Goal: Task Accomplishment & Management: Manage account settings

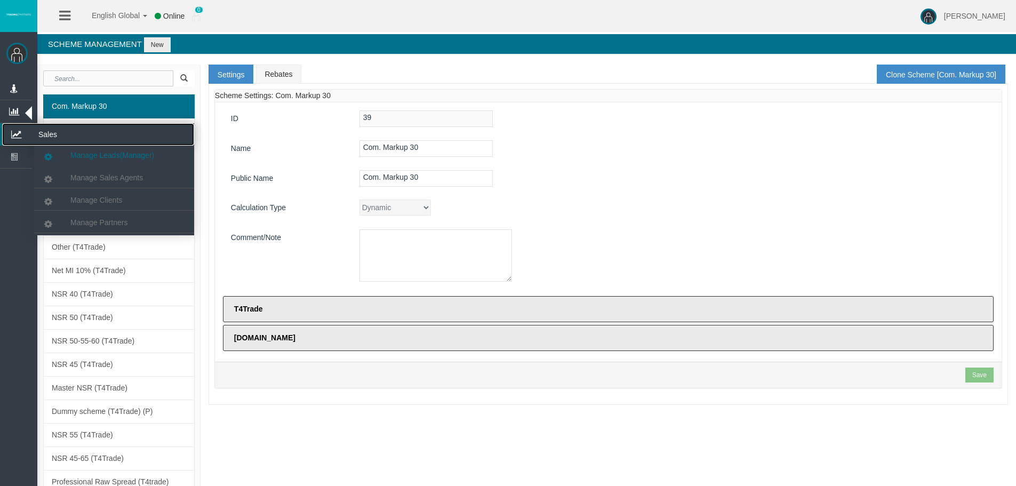
drag, startPoint x: 27, startPoint y: 133, endPoint x: 57, endPoint y: 159, distance: 39.6
click at [27, 132] on icon at bounding box center [16, 134] width 28 height 22
click at [90, 214] on link "Manage Partners" at bounding box center [114, 222] width 160 height 19
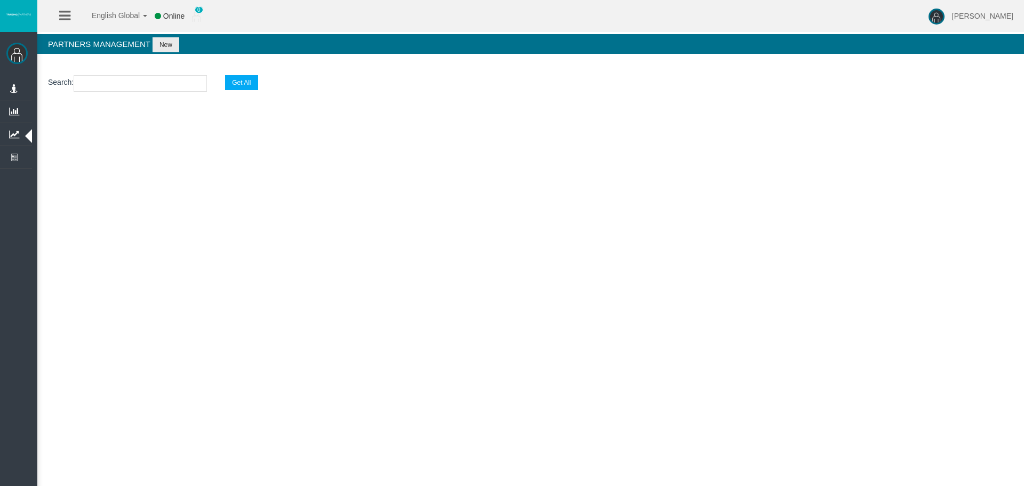
click at [112, 78] on input "text" at bounding box center [140, 83] width 133 height 17
paste input "IB0fk6x"
type input "IB0fk6x"
select select "25"
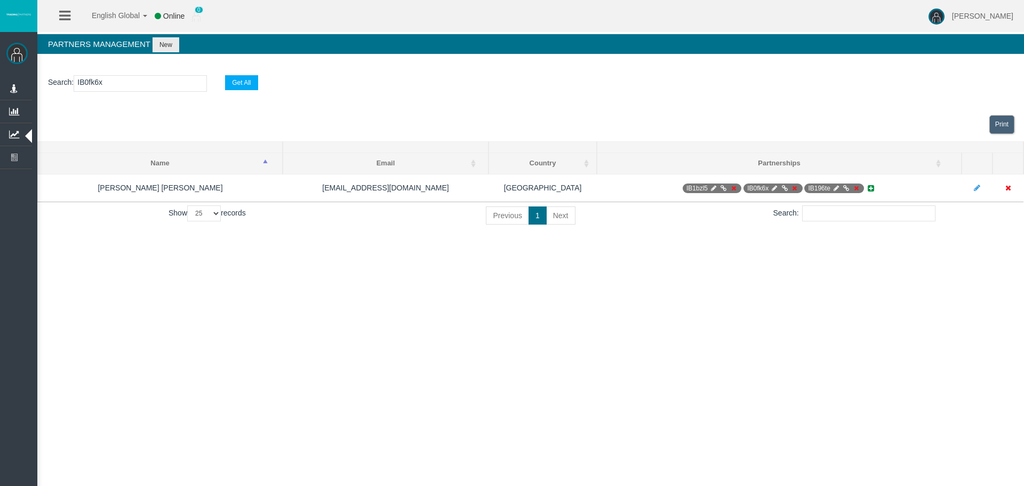
type input "IB0fk6x"
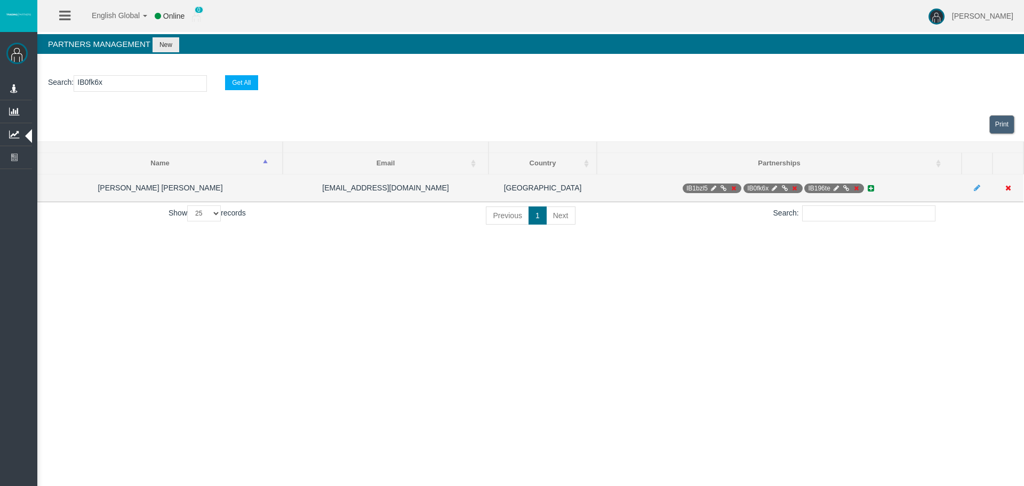
click at [771, 188] on icon at bounding box center [774, 188] width 8 height 6
select select "0"
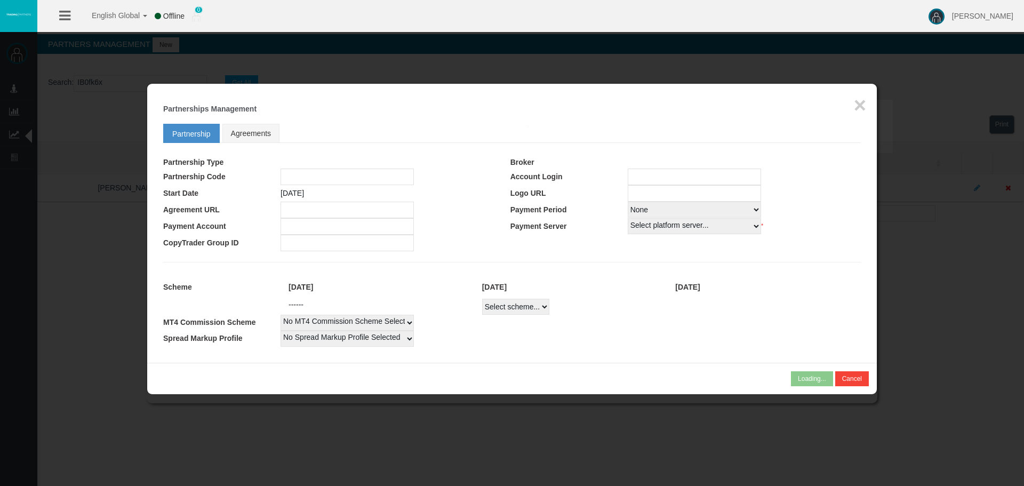
type input "IB0fk6x"
type input "19268763"
select select "1"
type input "19268763"
select select
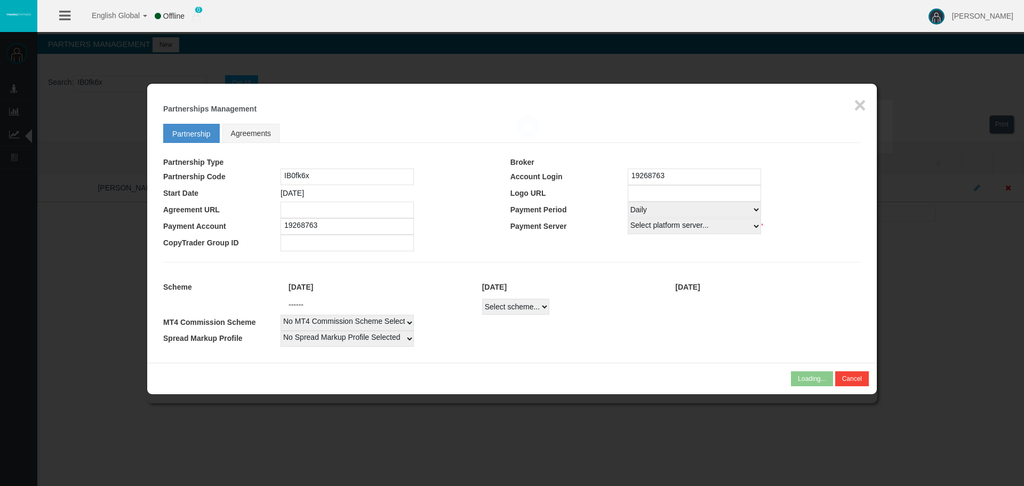
select select
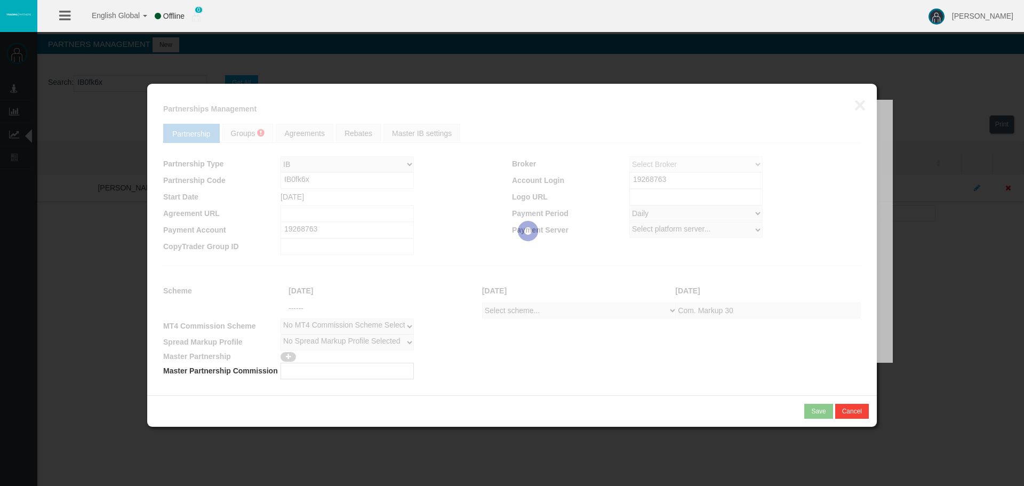
select select "1"
select select
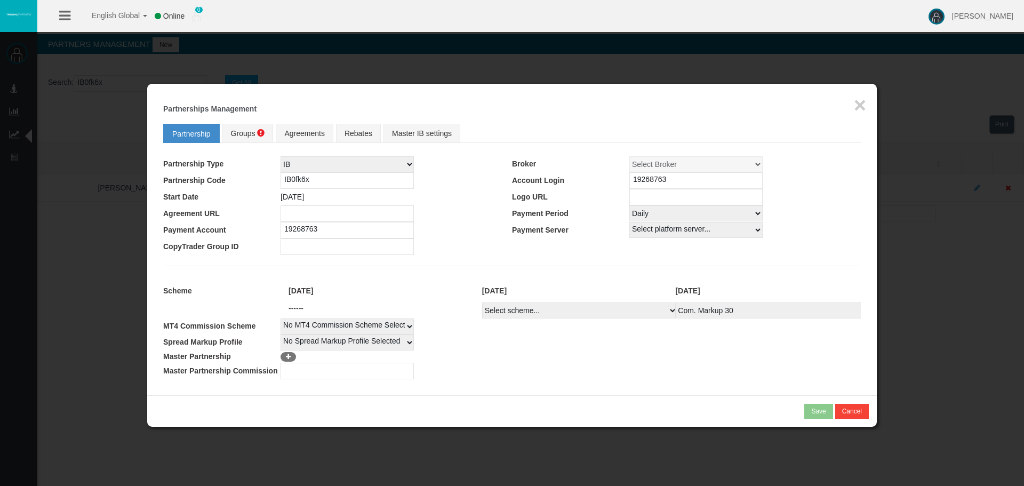
click at [513, 310] on select "Select scheme... Com. Markup 30 Master 18.20% Master Standard Spread (T4Trade) …" at bounding box center [579, 310] width 195 height 16
select select
click at [482, 302] on select "Select scheme... Com. Markup 30 Master 18.20% Master Standard Spread (T4Trade) …" at bounding box center [579, 310] width 195 height 16
select select
click at [247, 131] on span "Groups" at bounding box center [243, 133] width 25 height 9
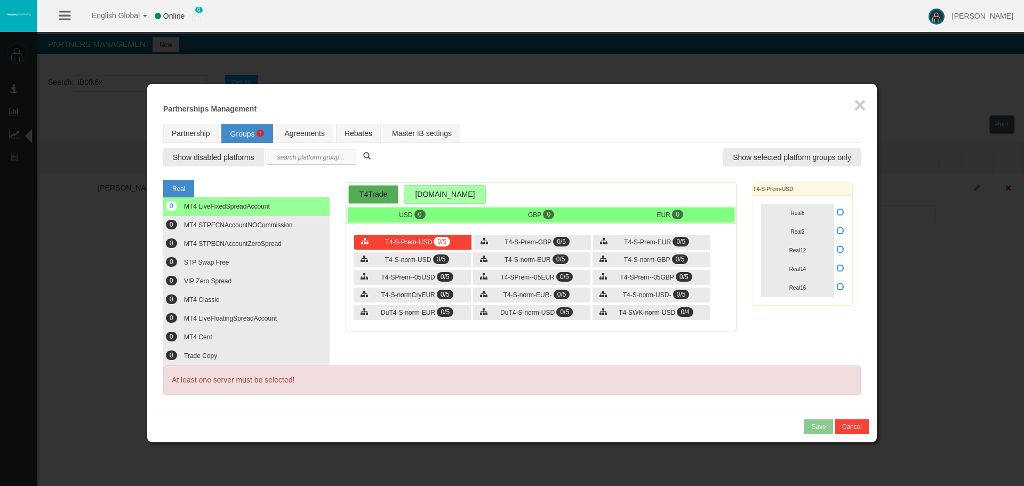
click at [275, 156] on input "text" at bounding box center [311, 157] width 91 height 16
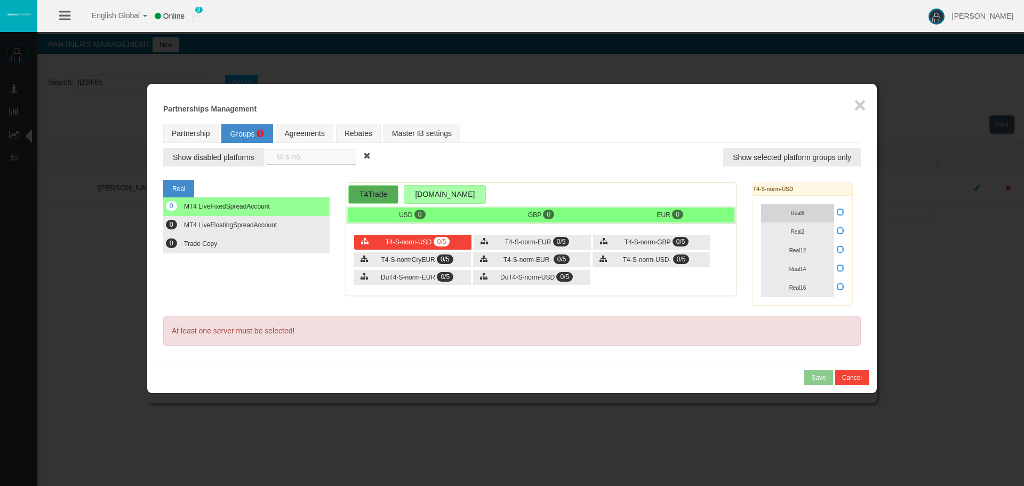
type input "t4-s-no"
click at [789, 213] on button "Real8" at bounding box center [797, 213] width 73 height 19
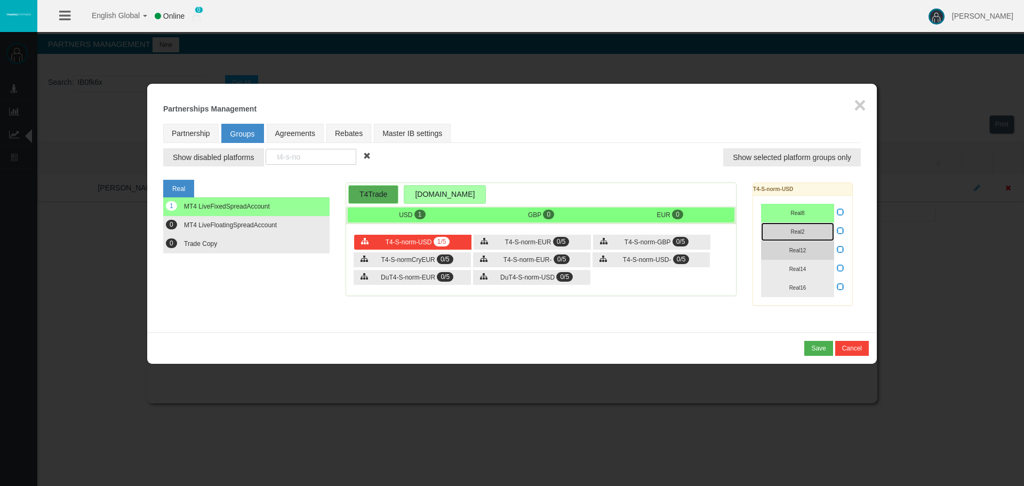
drag, startPoint x: 791, startPoint y: 229, endPoint x: 801, endPoint y: 253, distance: 25.6
click at [791, 233] on span "Real2" at bounding box center [797, 232] width 14 height 6
drag, startPoint x: 801, startPoint y: 253, endPoint x: 798, endPoint y: 273, distance: 20.5
click at [800, 256] on button "Real12" at bounding box center [797, 250] width 73 height 19
drag, startPoint x: 798, startPoint y: 273, endPoint x: 796, endPoint y: 287, distance: 14.5
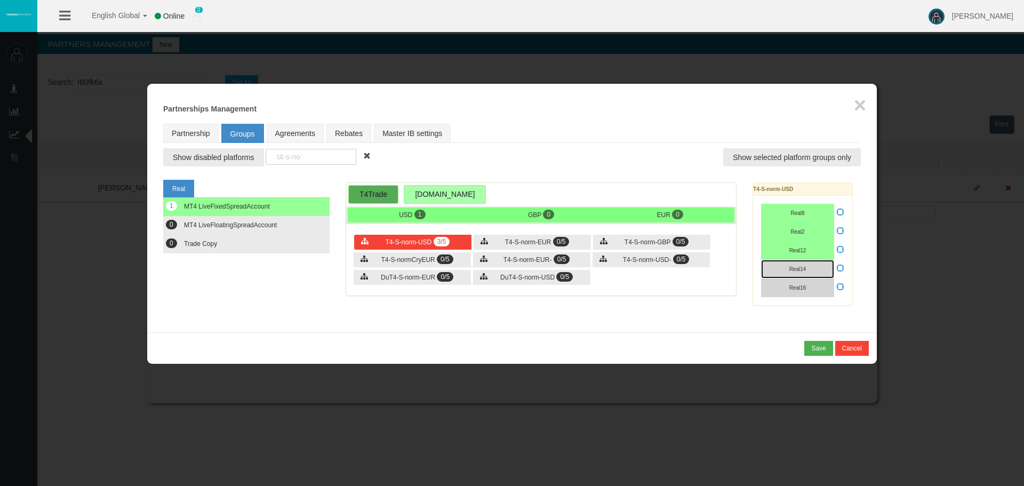
click at [796, 284] on div "Real8 Real2 Real12" at bounding box center [802, 250] width 99 height 109
drag, startPoint x: 797, startPoint y: 288, endPoint x: 811, endPoint y: 285, distance: 14.6
click at [799, 287] on span "Real16" at bounding box center [797, 288] width 17 height 6
drag, startPoint x: 809, startPoint y: 273, endPoint x: 832, endPoint y: 278, distance: 23.5
click at [810, 272] on button "Real14" at bounding box center [797, 269] width 73 height 19
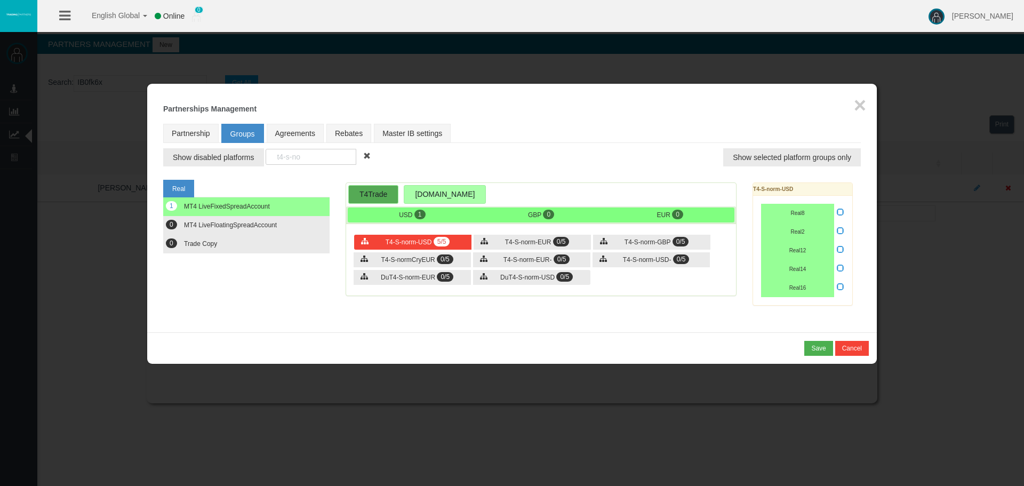
click at [838, 284] on icon at bounding box center [840, 286] width 7 height 7
click at [0, 0] on input "checkbox" at bounding box center [0, 0] width 0 height 0
click at [411, 136] on link "Master IB settings" at bounding box center [412, 133] width 77 height 19
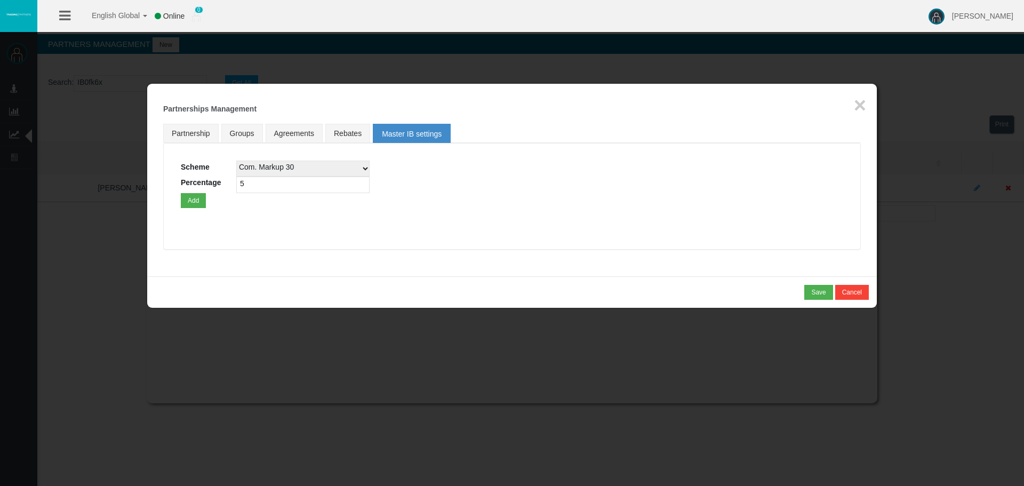
click at [248, 172] on select "Com. Markup 30 Master 18.20% Master Standard Spread (T4Trade) Pro Spread (T4Tra…" at bounding box center [302, 168] width 133 height 16
select select
click at [236, 160] on select "Com. Markup 30 Master 18.20% Master Standard Spread (T4Trade) Pro Spread (T4Tra…" at bounding box center [302, 168] width 133 height 16
click at [258, 189] on input "5" at bounding box center [302, 184] width 133 height 17
type input "7"
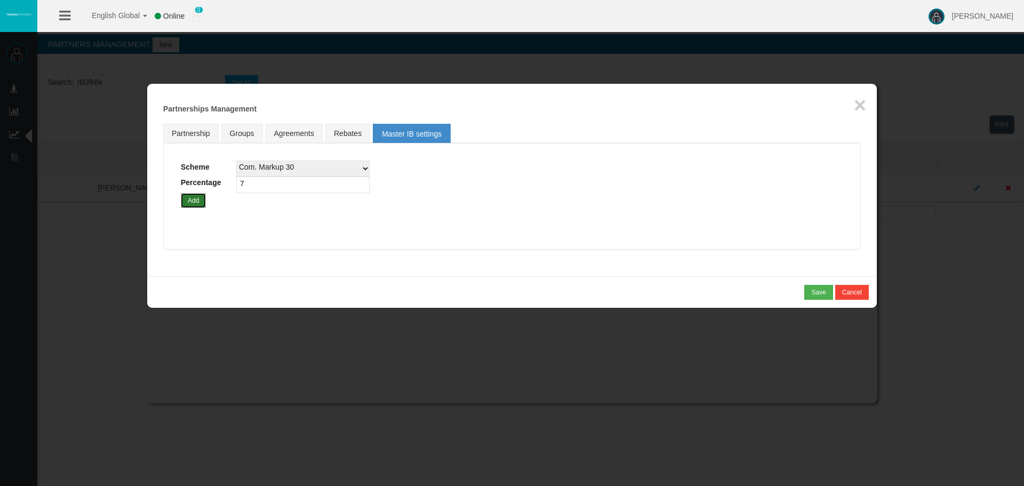
click at [189, 200] on button "Add" at bounding box center [193, 200] width 25 height 15
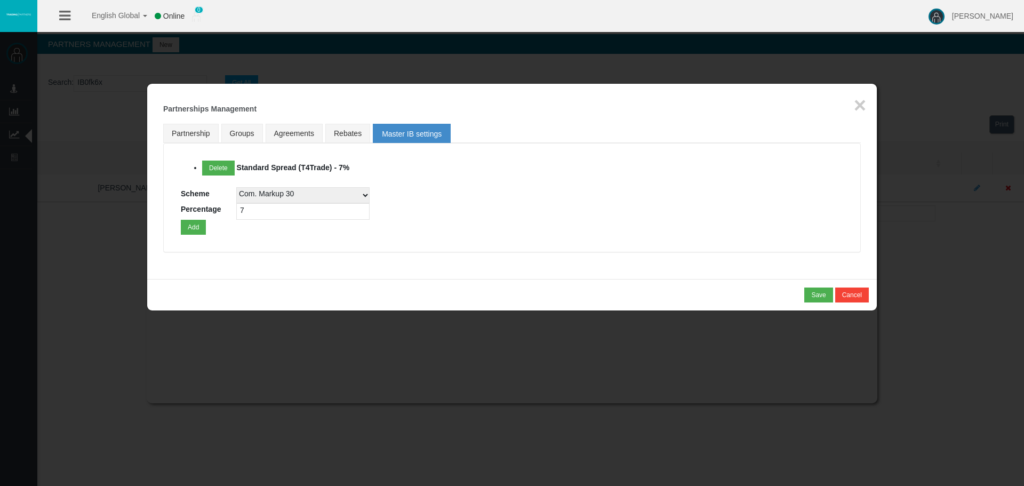
click at [263, 196] on select "Com. Markup 30 Master 18.20% Master Standard Spread (T4Trade) Pro Spread (T4Tra…" at bounding box center [302, 195] width 133 height 16
click at [236, 187] on select "Com. Markup 30 Master 18.20% Master Standard Spread (T4Trade) Pro Spread (T4Tra…" at bounding box center [302, 195] width 133 height 16
drag, startPoint x: 196, startPoint y: 222, endPoint x: 235, endPoint y: 211, distance: 41.2
click at [195, 222] on button "Add" at bounding box center [193, 227] width 25 height 15
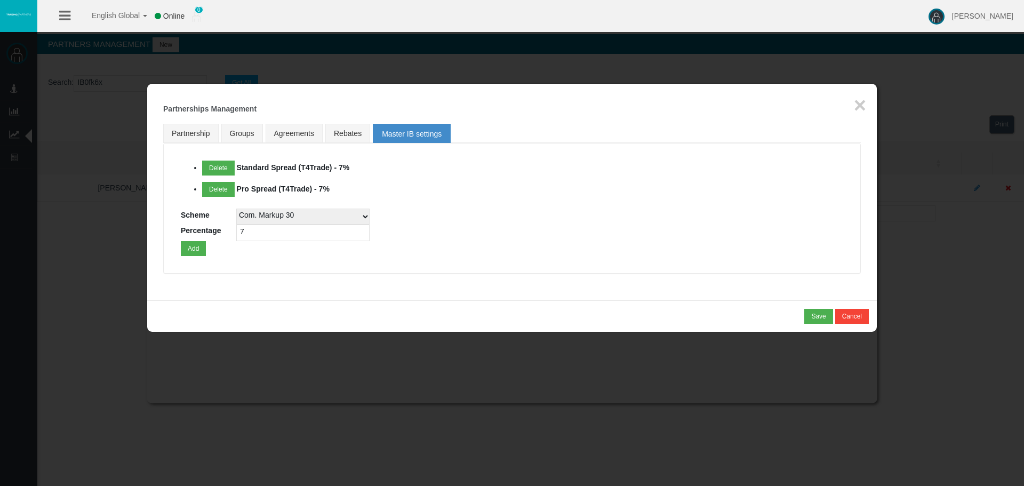
drag, startPoint x: 262, startPoint y: 213, endPoint x: 286, endPoint y: 215, distance: 24.6
click at [263, 213] on select "Com. Markup 30 Master 18.20% Master Standard Spread (T4Trade) Pro Spread (T4Tra…" at bounding box center [302, 216] width 133 height 16
select select
click at [236, 208] on select "Com. Markup 30 Master 18.20% Master Standard Spread (T4Trade) Pro Spread (T4Tra…" at bounding box center [302, 216] width 133 height 16
click at [185, 247] on button "Add" at bounding box center [193, 248] width 25 height 15
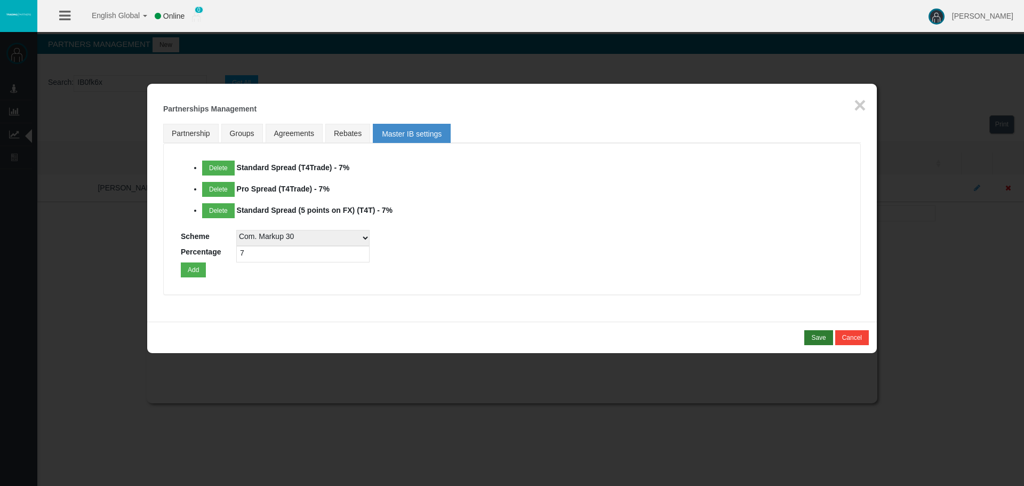
click at [807, 334] on div "* You cannot combine MLM type of partnership with NSR type of scheme! Save Canc…" at bounding box center [511, 337] width 713 height 15
click at [809, 335] on button "Save" at bounding box center [818, 337] width 28 height 15
click at [806, 337] on div "Confirm" at bounding box center [814, 338] width 22 height 10
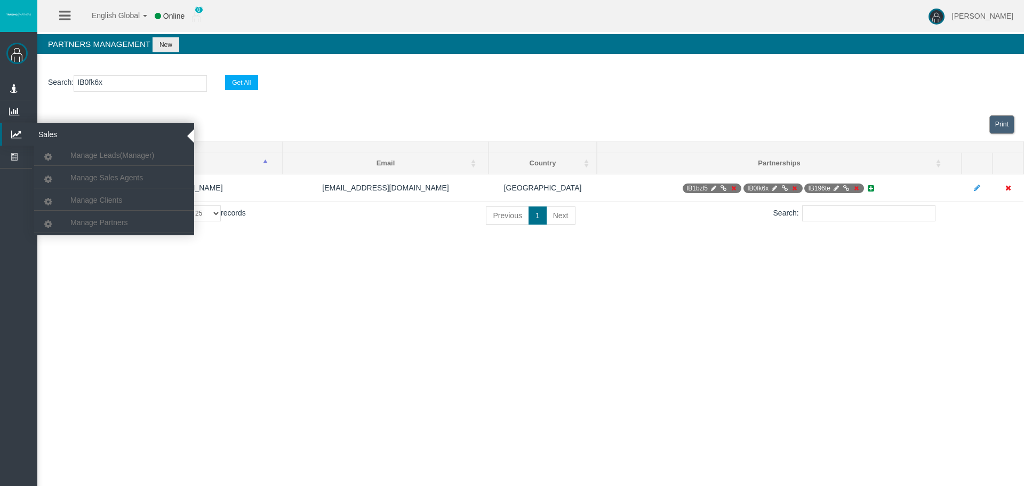
click at [24, 139] on icon at bounding box center [16, 134] width 28 height 22
drag, startPoint x: 91, startPoint y: 190, endPoint x: 107, endPoint y: 200, distance: 18.5
click at [92, 191] on li "Manage Clients" at bounding box center [114, 198] width 160 height 21
drag, startPoint x: 17, startPoint y: 130, endPoint x: 25, endPoint y: 133, distance: 9.3
click at [17, 130] on icon at bounding box center [16, 134] width 28 height 22
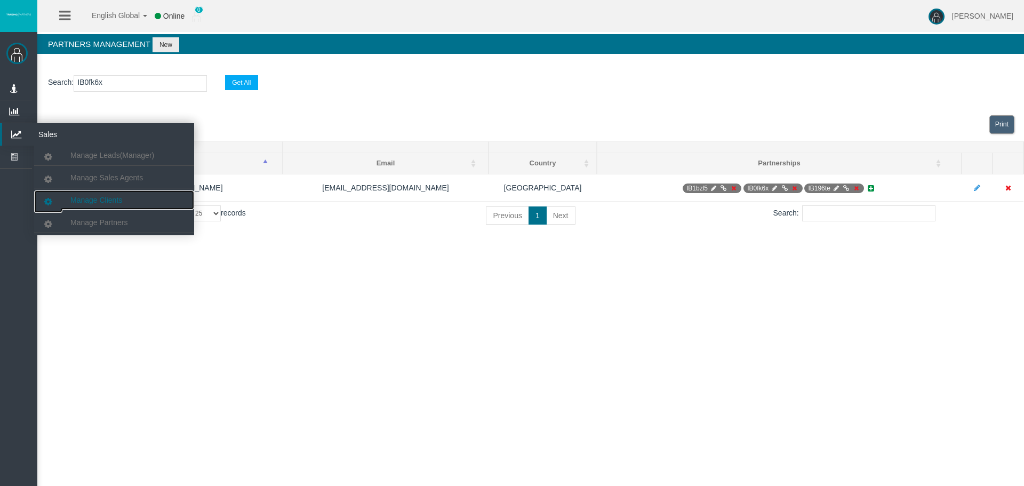
click at [96, 195] on link "Manage Clients" at bounding box center [114, 199] width 160 height 19
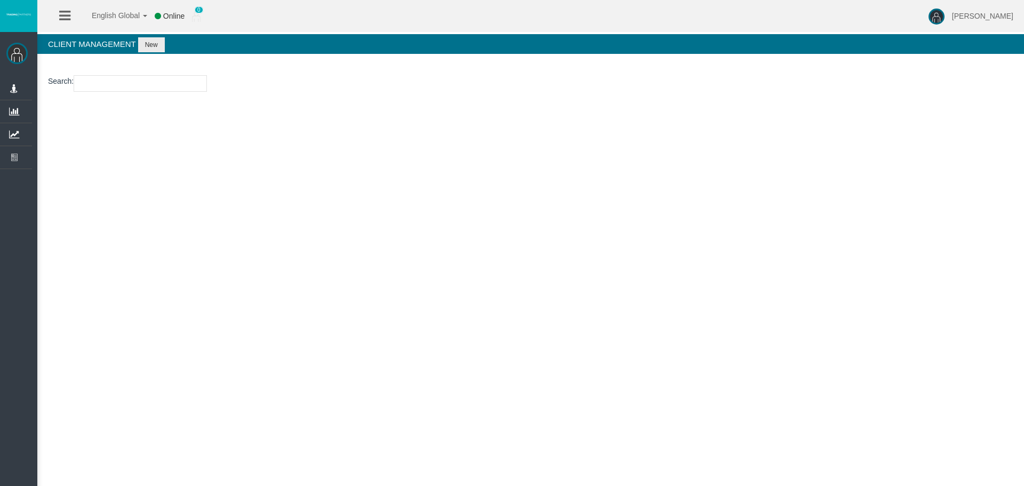
click at [109, 87] on input "number" at bounding box center [140, 83] width 133 height 17
paste input "15176228"
type input "15176228"
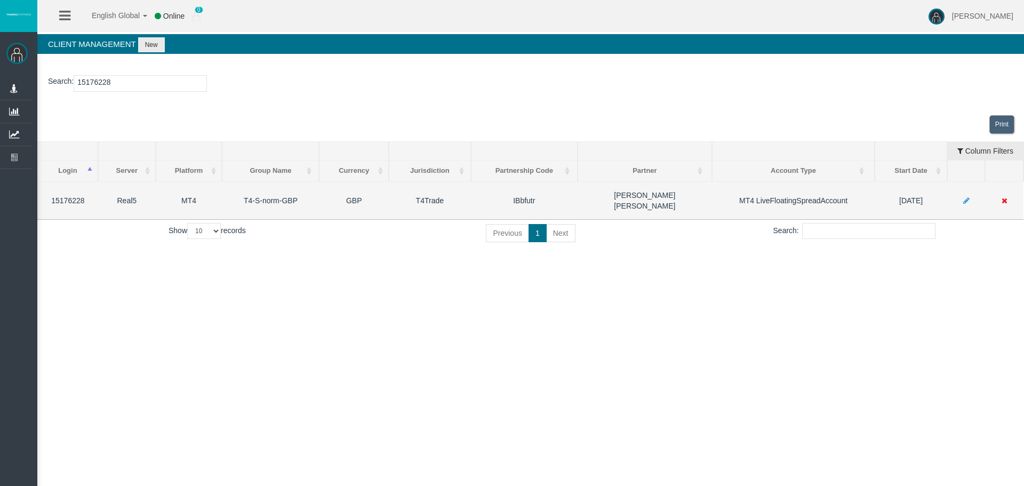
click at [964, 197] on icon at bounding box center [966, 200] width 6 height 7
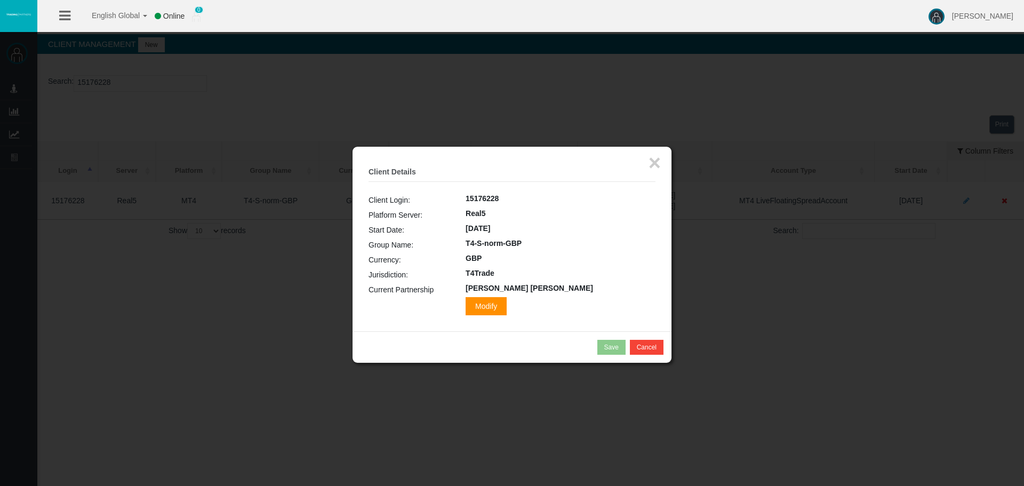
click at [506, 313] on span "Modify" at bounding box center [485, 306] width 41 height 18
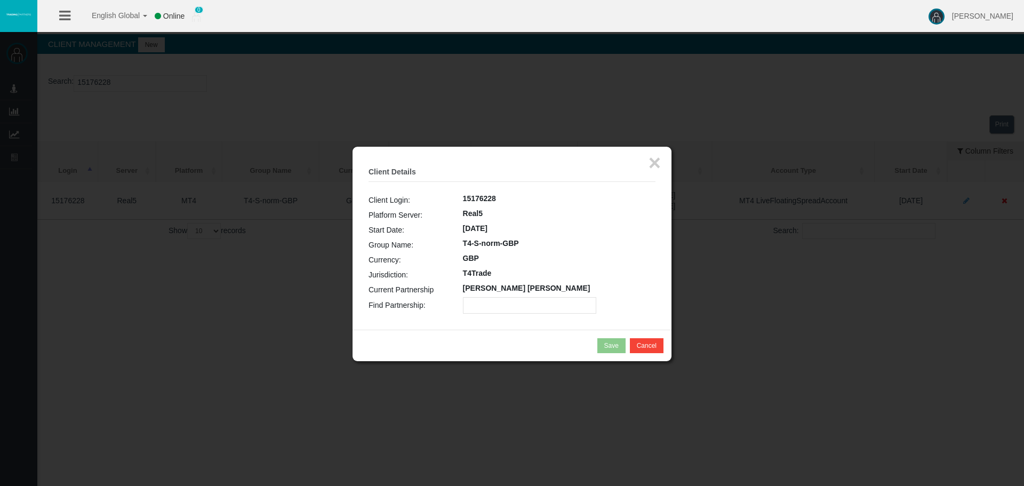
click at [480, 305] on input "text" at bounding box center [529, 305] width 133 height 17
paste input "IBxwt71"
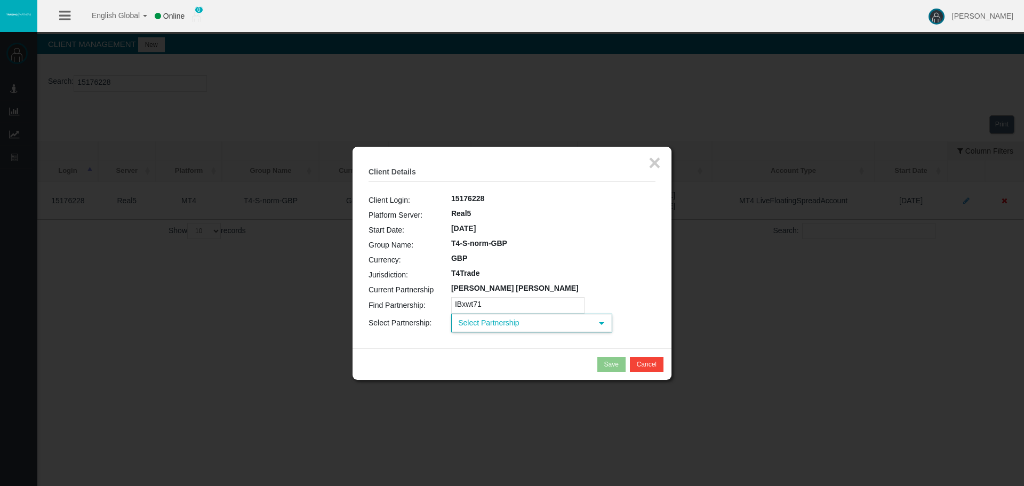
type input "IBxwt71"
click at [489, 321] on span "Select Partnership" at bounding box center [522, 323] width 140 height 17
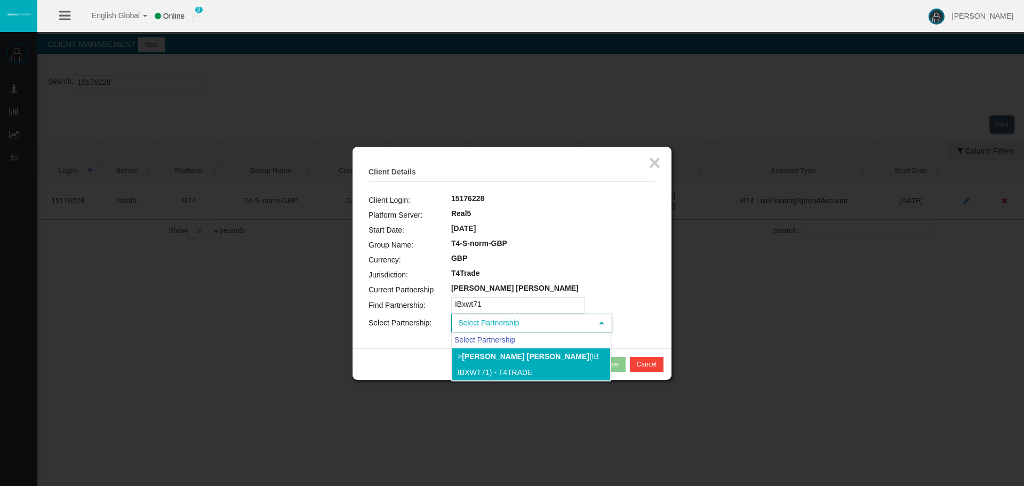
click at [488, 354] on b "[PERSON_NAME] [PERSON_NAME]" at bounding box center [525, 356] width 127 height 9
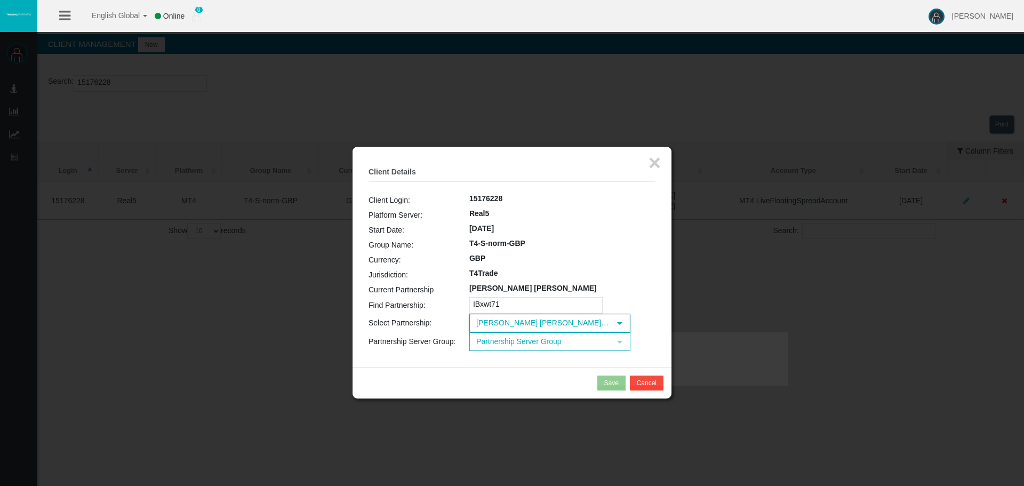
click at [490, 347] on td "Loading... Partnership Server Group select" at bounding box center [562, 341] width 186 height 19
click at [490, 346] on span "Partnership Server Group" at bounding box center [540, 341] width 140 height 17
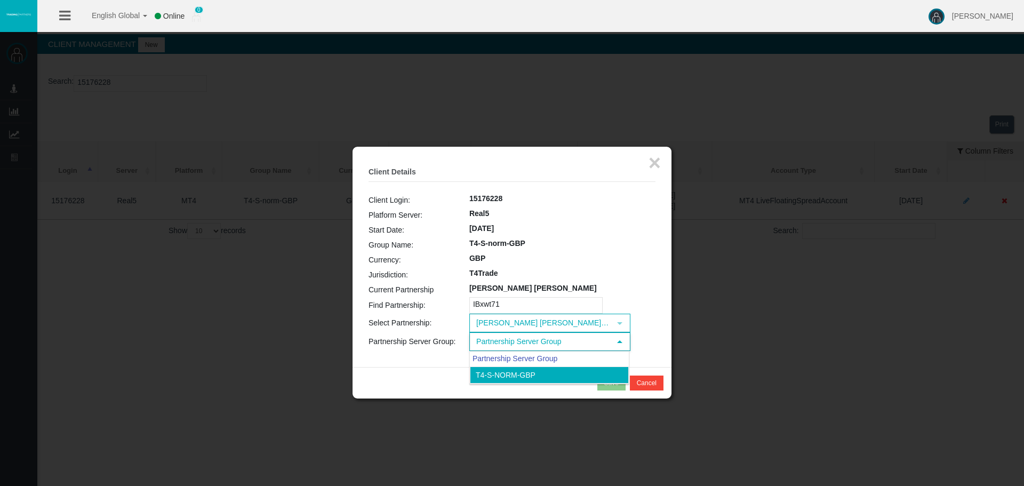
click at [496, 373] on li "T4-S-norm-GBP" at bounding box center [549, 374] width 159 height 17
click at [599, 380] on button "Save" at bounding box center [611, 382] width 28 height 15
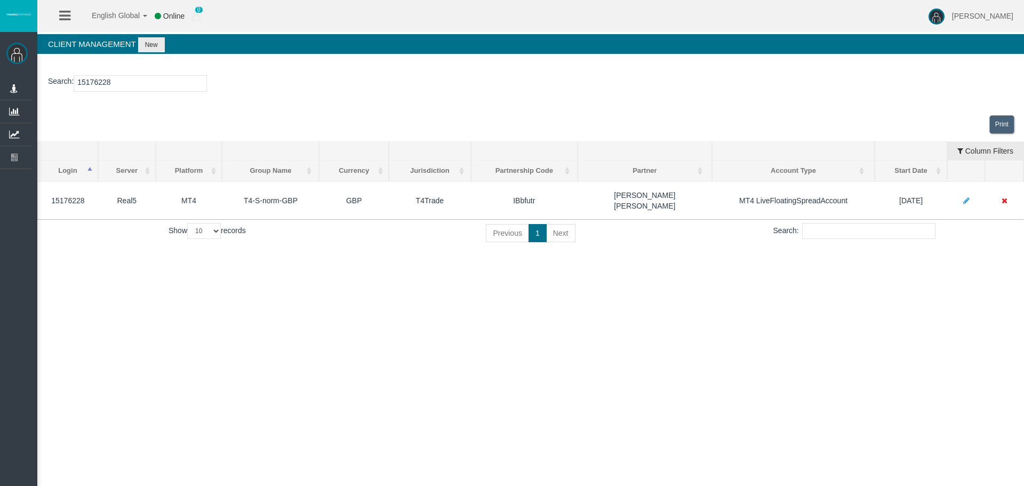
click at [99, 79] on input "15176228" at bounding box center [140, 83] width 133 height 17
paste input "900"
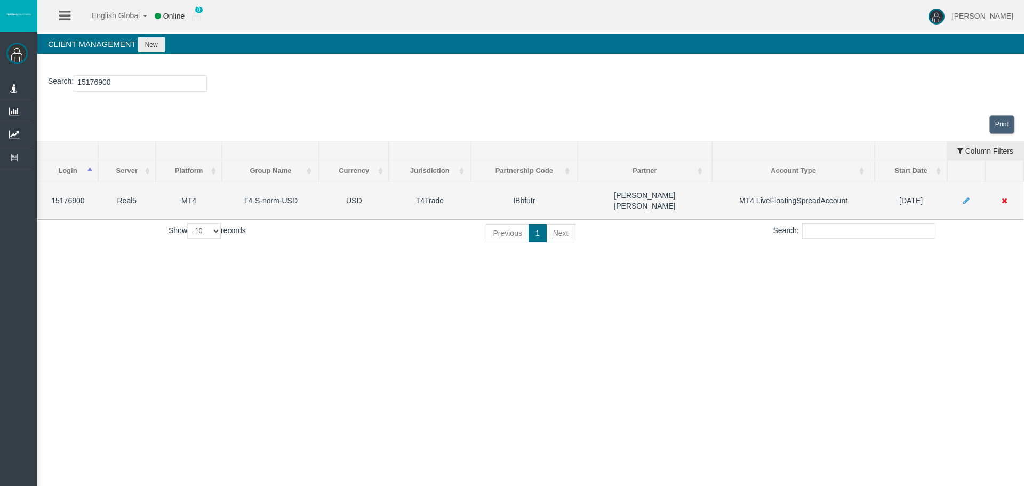
type input "15176900"
click at [961, 197] on td at bounding box center [966, 200] width 38 height 38
drag, startPoint x: 961, startPoint y: 194, endPoint x: 948, endPoint y: 194, distance: 12.8
click at [963, 195] on td at bounding box center [966, 200] width 38 height 38
click at [963, 197] on icon at bounding box center [966, 200] width 6 height 7
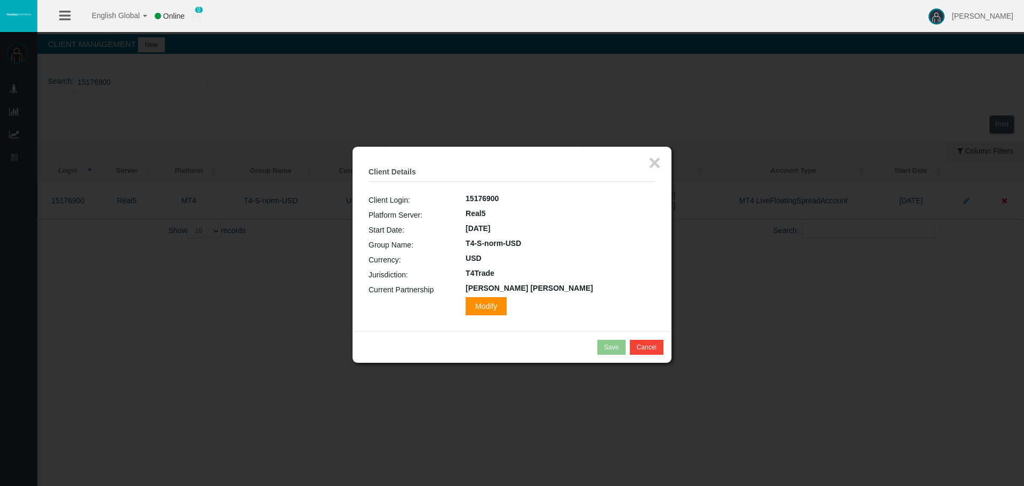
click at [503, 303] on span "Modify" at bounding box center [485, 306] width 41 height 18
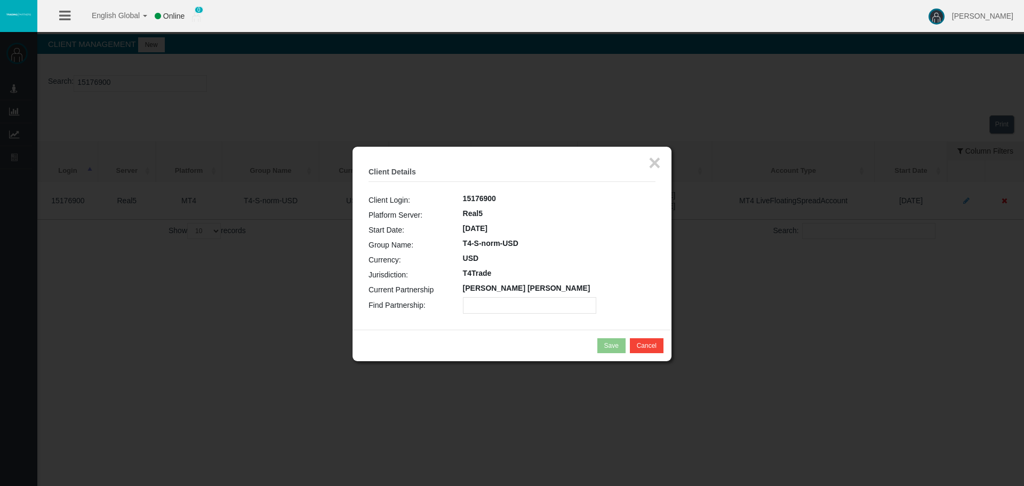
click at [485, 293] on label "[PERSON_NAME] [PERSON_NAME]" at bounding box center [526, 288] width 127 height 12
click at [482, 303] on input "text" at bounding box center [529, 305] width 133 height 17
paste input "IBxwt71"
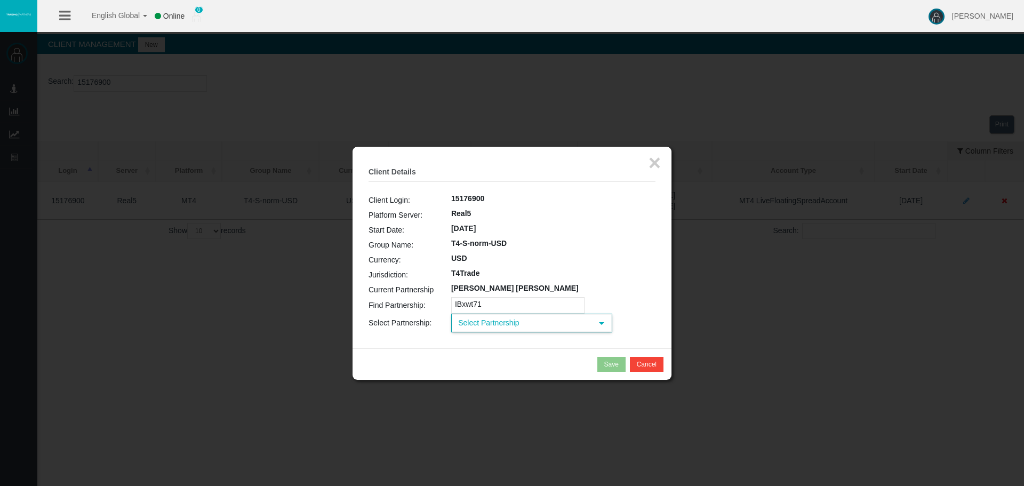
type input "IBxwt71"
click at [483, 322] on span "Select Partnership" at bounding box center [522, 323] width 140 height 17
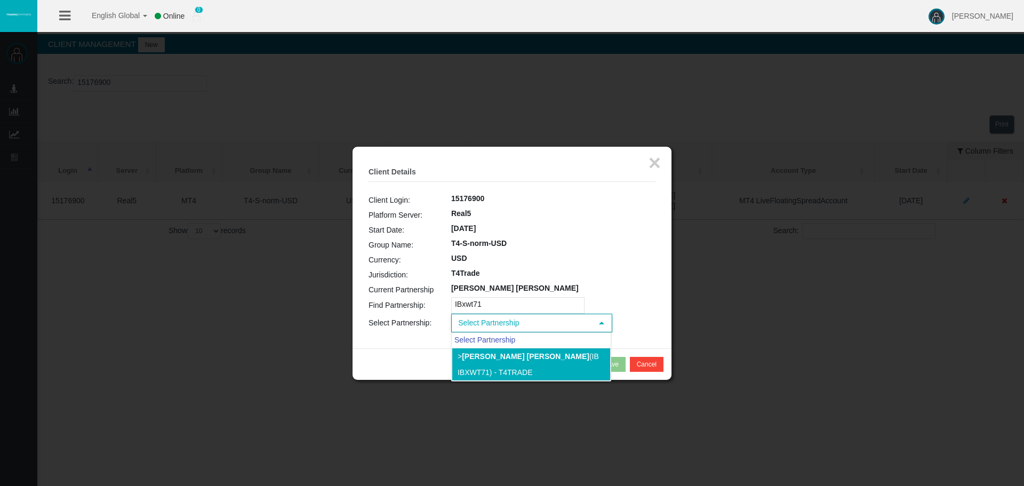
click at [474, 357] on b "[PERSON_NAME] [PERSON_NAME]" at bounding box center [525, 356] width 127 height 9
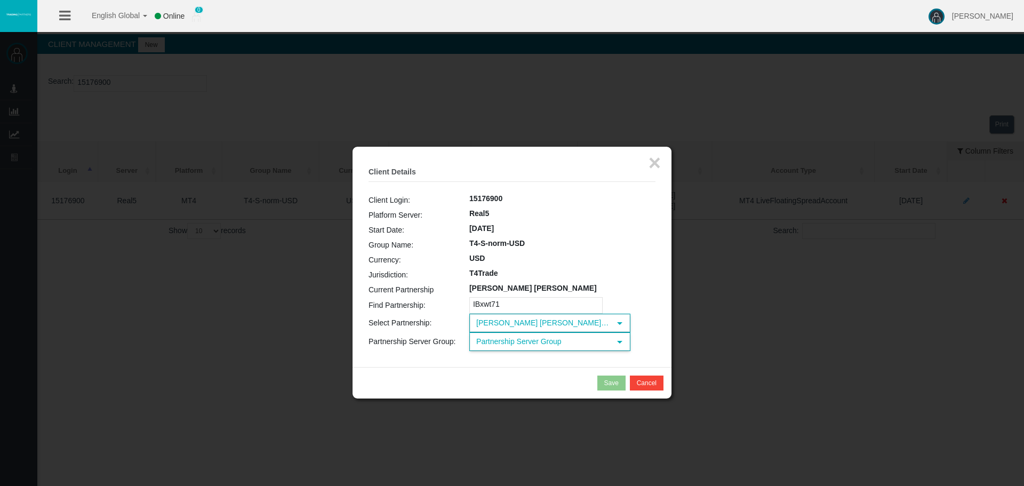
click at [502, 343] on span "Partnership Server Group" at bounding box center [540, 341] width 140 height 17
click at [492, 372] on li "T4-S-norm-USD" at bounding box center [549, 374] width 159 height 17
click at [608, 382] on div "Save" at bounding box center [611, 383] width 14 height 10
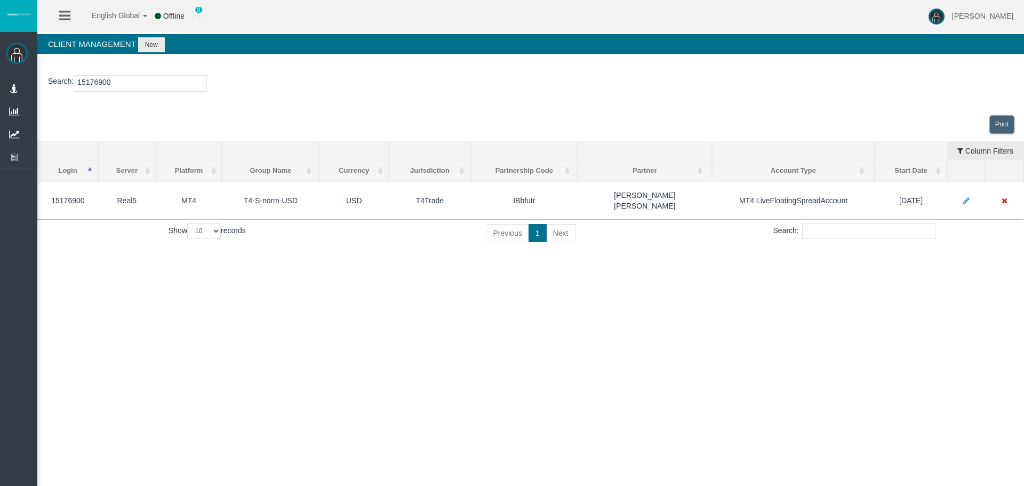
click at [91, 79] on input "15176900" at bounding box center [140, 83] width 133 height 17
paste input "42"
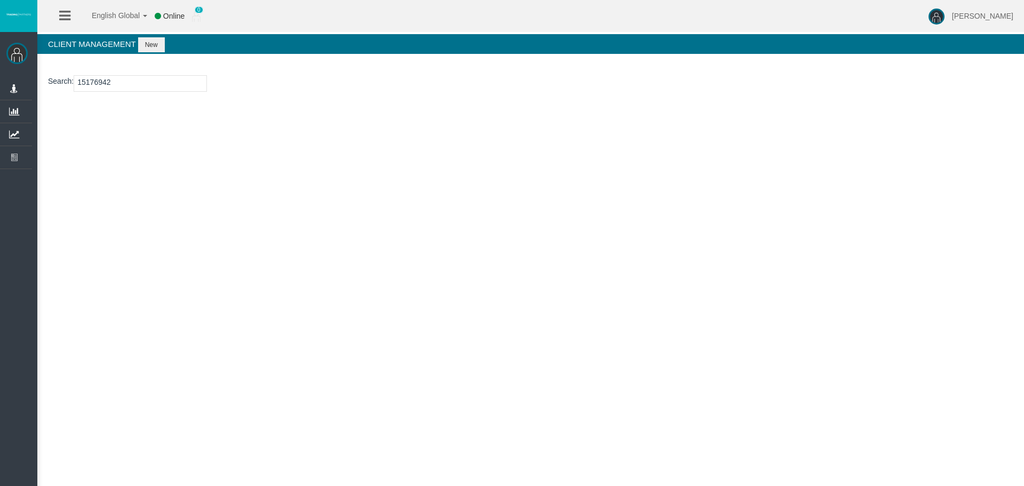
type input "15176942"
click at [149, 43] on button "New" at bounding box center [151, 44] width 27 height 15
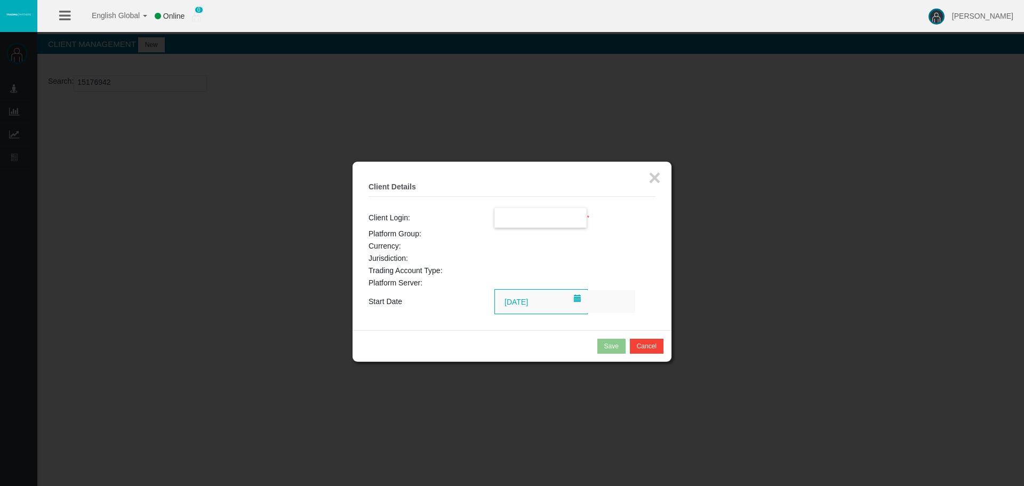
click at [529, 222] on input "text" at bounding box center [541, 217] width 92 height 19
paste input "15176942"
click at [518, 239] on span "15176942" at bounding box center [517, 236] width 33 height 9
type input "15176942"
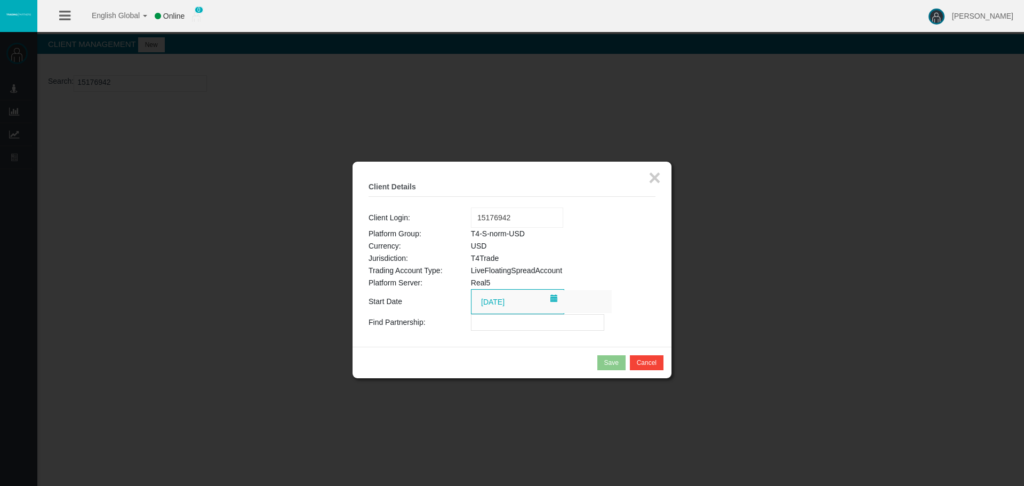
click at [486, 329] on input "text" at bounding box center [537, 322] width 133 height 17
paste input "IBxwt71"
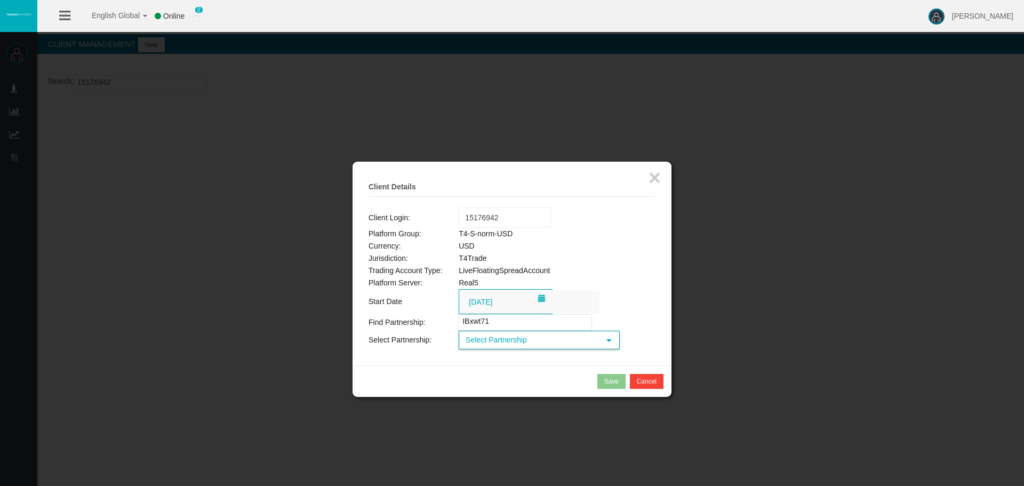
type input "IBxwt71"
click at [500, 344] on span "Select Partnership" at bounding box center [530, 340] width 140 height 17
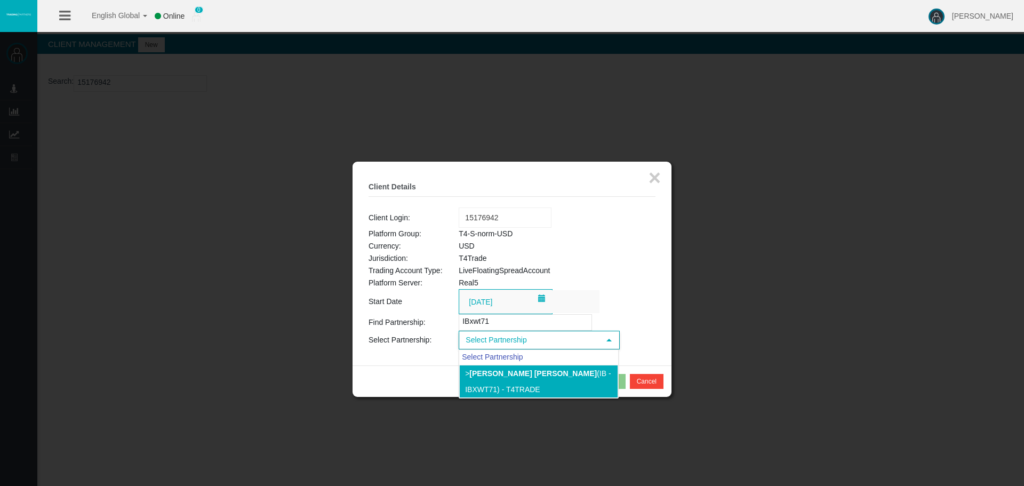
click at [493, 376] on b "[PERSON_NAME] [PERSON_NAME]" at bounding box center [532, 373] width 127 height 9
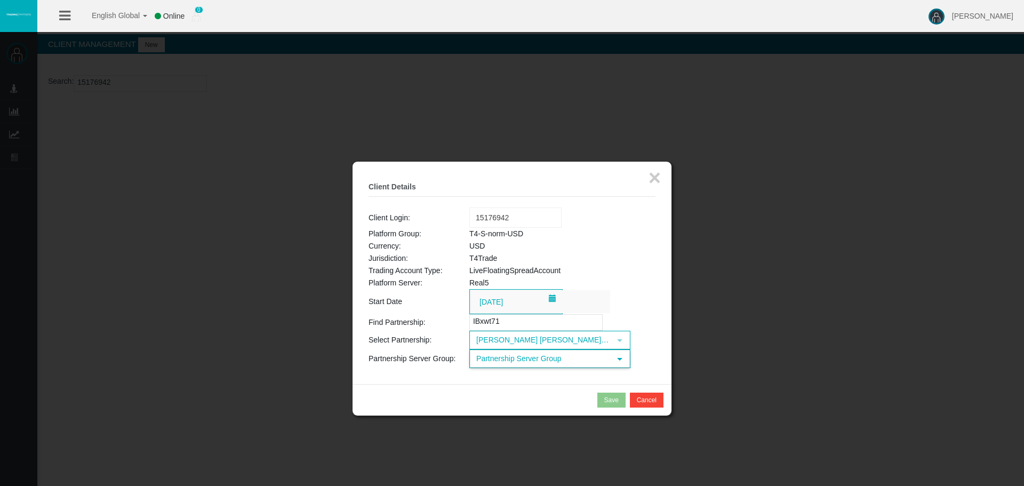
click at [509, 361] on span "Partnership Server Group" at bounding box center [540, 358] width 140 height 17
click at [485, 384] on li "T4-S-norm-USD (USD)" at bounding box center [549, 391] width 159 height 17
click at [602, 397] on button "Save" at bounding box center [611, 399] width 28 height 15
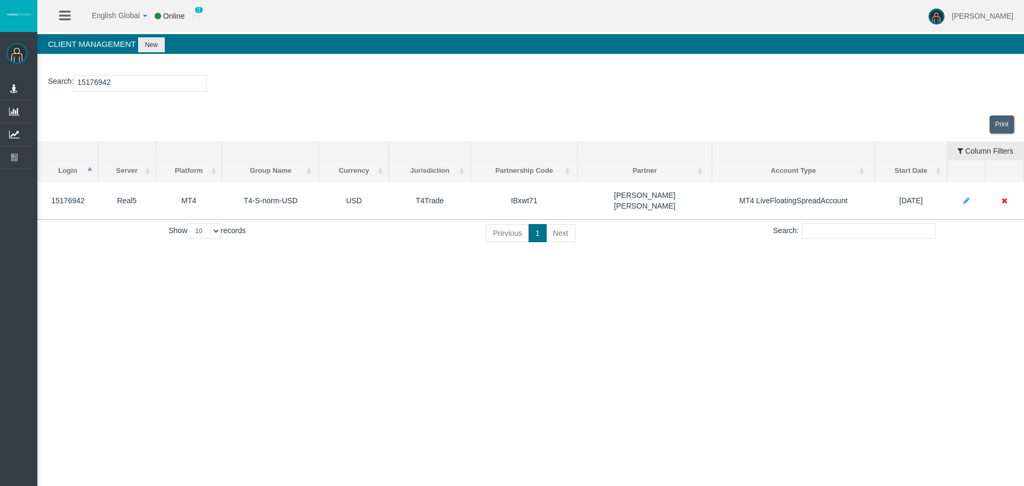
click at [101, 84] on input "15176942" at bounding box center [140, 83] width 133 height 17
paste input "8518"
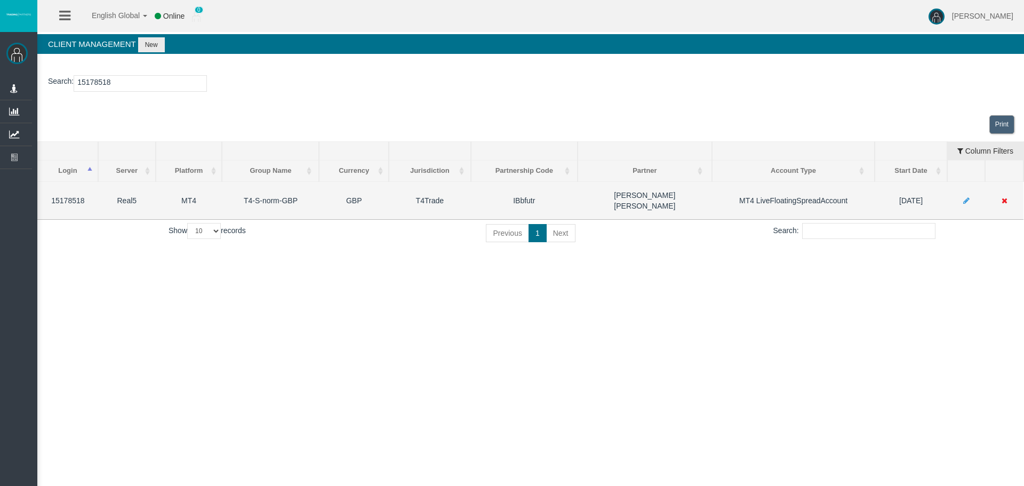
type input "15178518"
click at [960, 195] on td at bounding box center [966, 200] width 38 height 38
click at [966, 197] on icon at bounding box center [966, 200] width 6 height 7
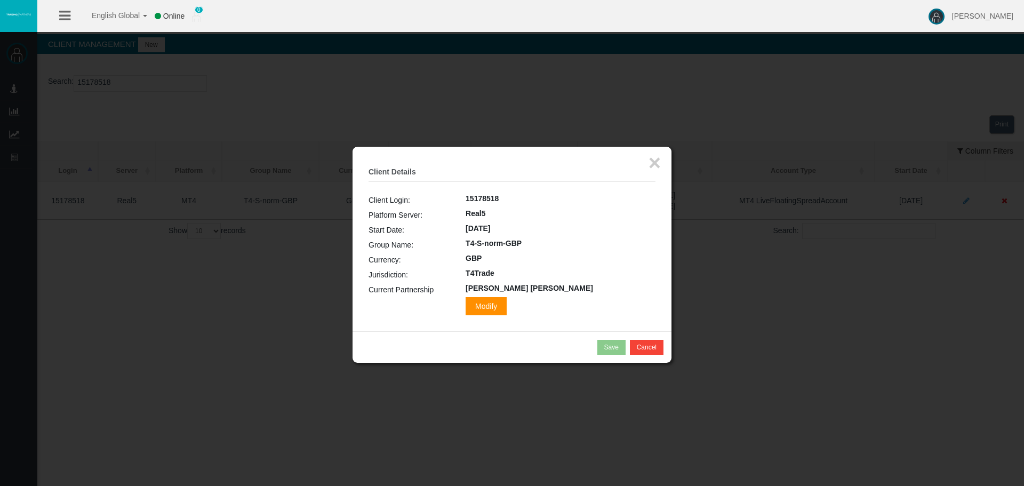
click at [505, 298] on span "Modify" at bounding box center [485, 306] width 41 height 18
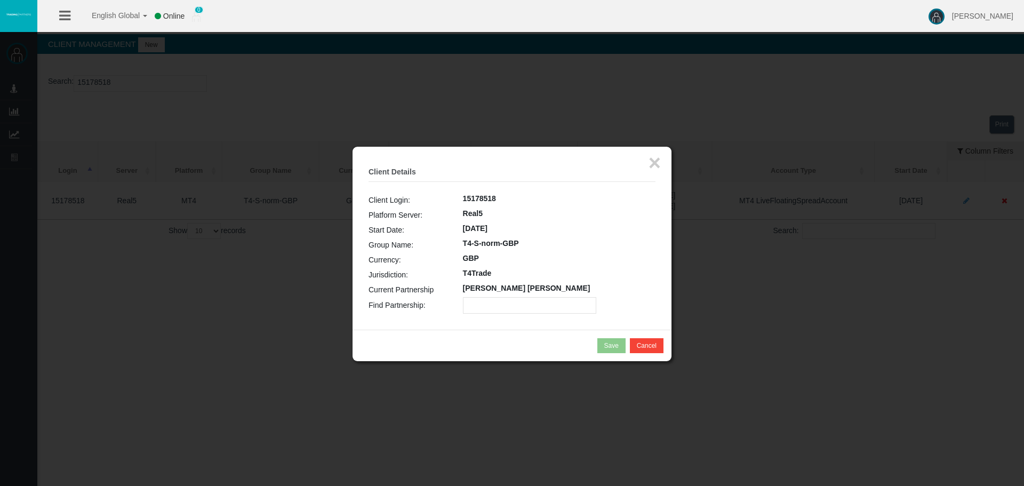
click at [504, 300] on input "text" at bounding box center [529, 305] width 133 height 17
paste input "IBxwt71"
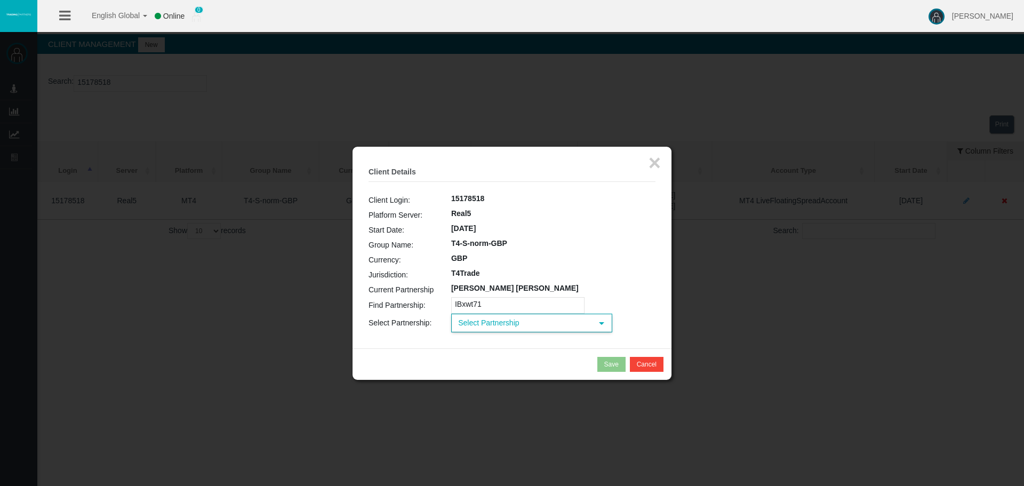
type input "IBxwt71"
click at [486, 325] on span "Select Partnership" at bounding box center [522, 323] width 140 height 17
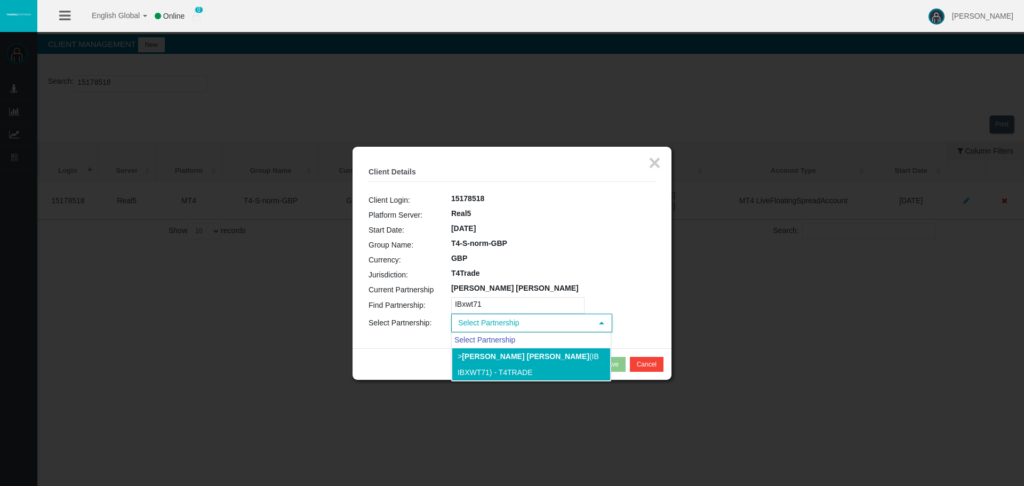
click at [482, 358] on b "[PERSON_NAME] [PERSON_NAME]" at bounding box center [525, 356] width 127 height 9
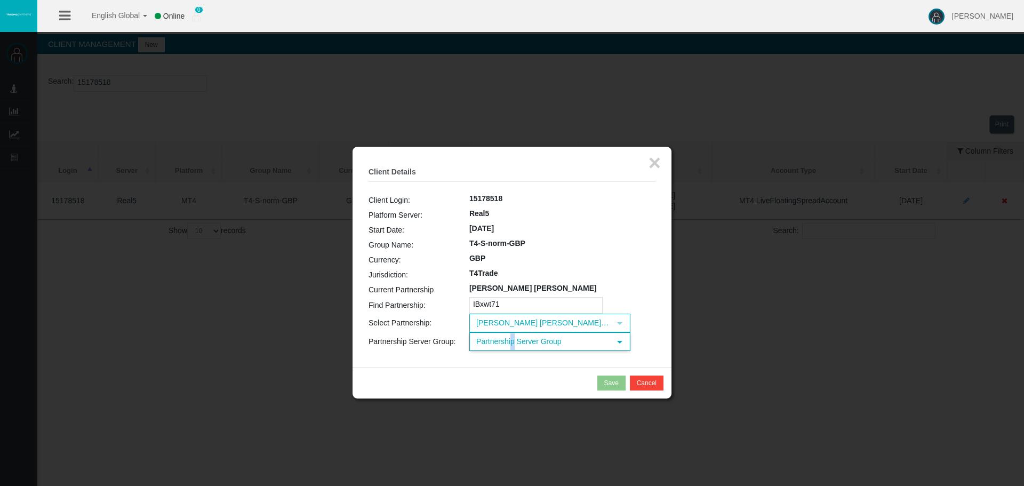
click at [512, 349] on span "Partnership Server Group" at bounding box center [540, 341] width 140 height 17
click at [508, 379] on li "T4-S-norm-GBP" at bounding box center [549, 374] width 159 height 17
click at [606, 384] on div "Save" at bounding box center [611, 383] width 14 height 10
